Goal: Information Seeking & Learning: Find specific page/section

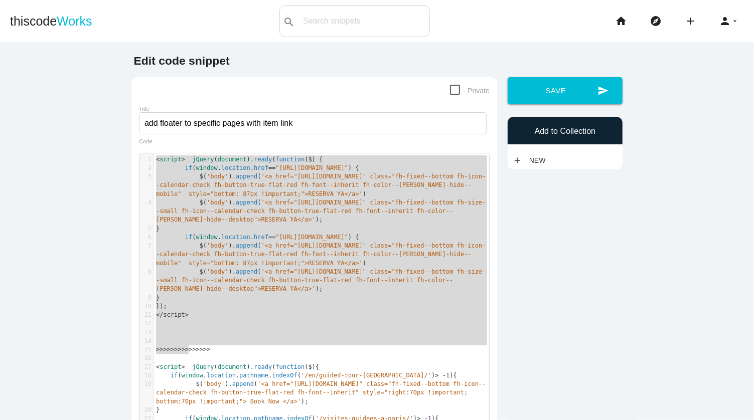
scroll to position [3, 0]
click at [42, 17] on link "thiscode Works" at bounding box center [51, 21] width 82 height 32
click at [41, 28] on link "thiscode Works" at bounding box center [51, 21] width 82 height 32
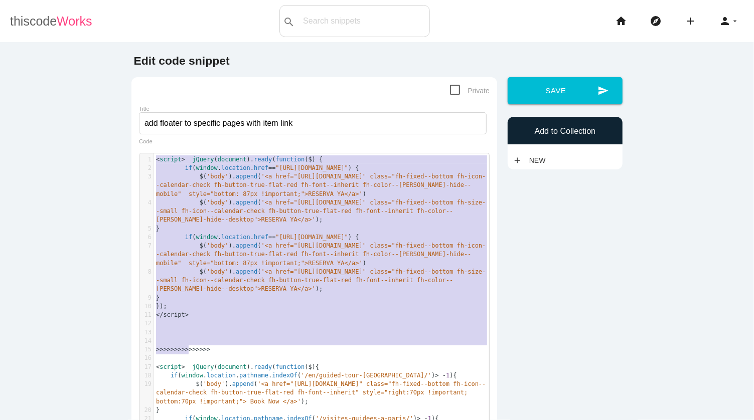
click at [48, 24] on link "thiscode Works" at bounding box center [51, 21] width 82 height 32
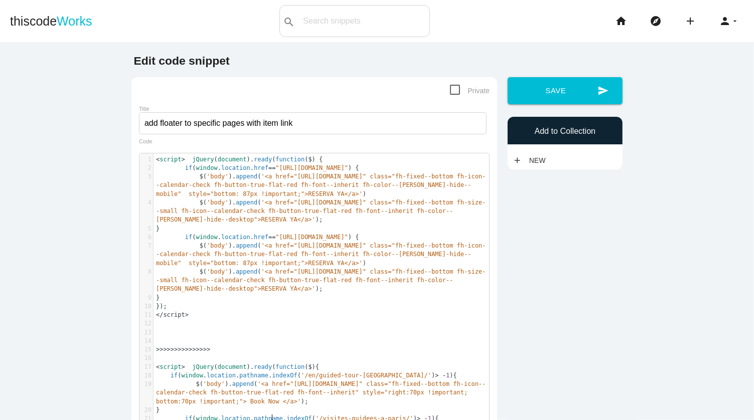
type textarea "​"
click at [16, 29] on link "thiscode Works" at bounding box center [51, 21] width 82 height 32
click at [20, 24] on link "thiscode Works" at bounding box center [51, 21] width 82 height 32
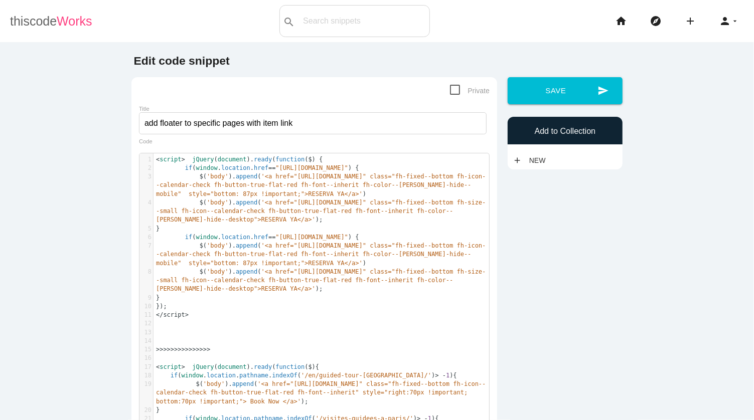
click at [20, 24] on link "thiscode Works" at bounding box center [51, 21] width 82 height 32
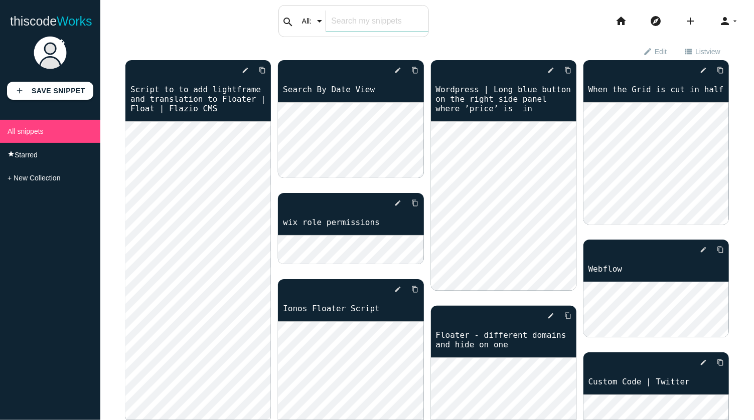
click at [341, 16] on input "text" at bounding box center [377, 21] width 102 height 21
type input "godaddy"
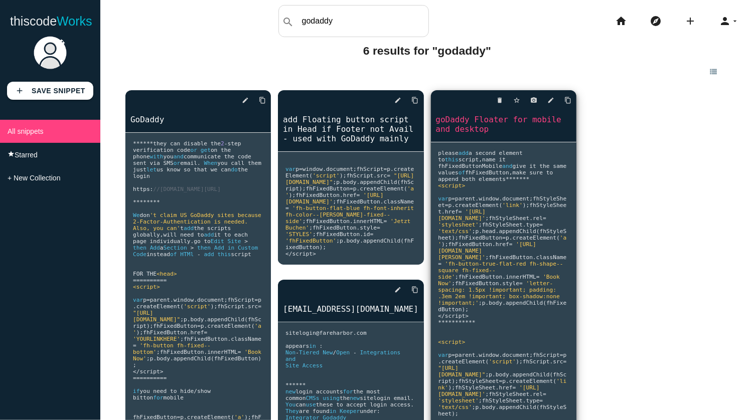
click at [514, 119] on link "goDaddy Floater for mobile and desktop" at bounding box center [503, 124] width 145 height 21
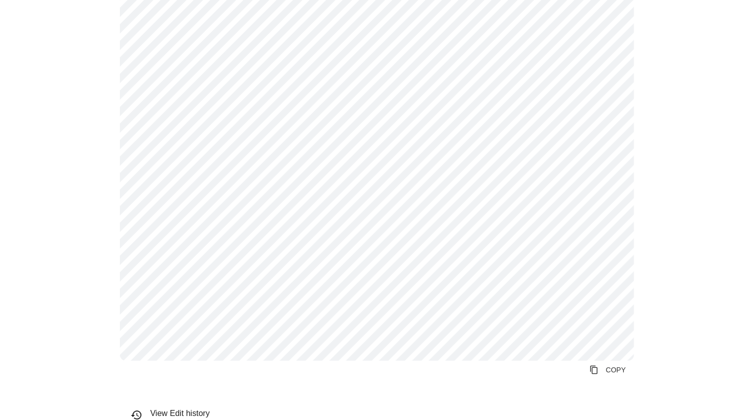
scroll to position [259, 0]
